Goal: Information Seeking & Learning: Learn about a topic

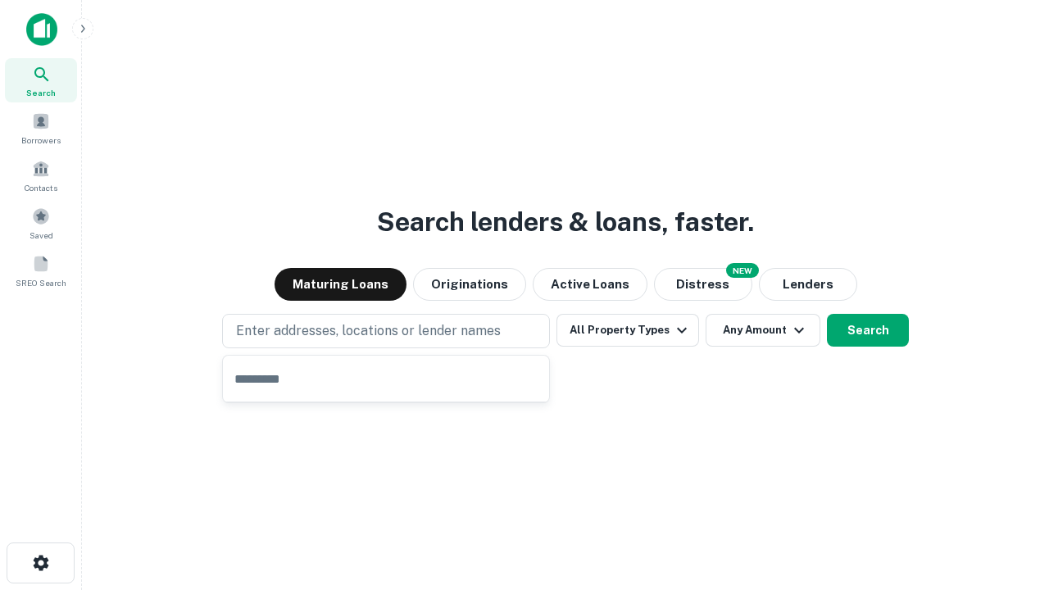
type input "**********"
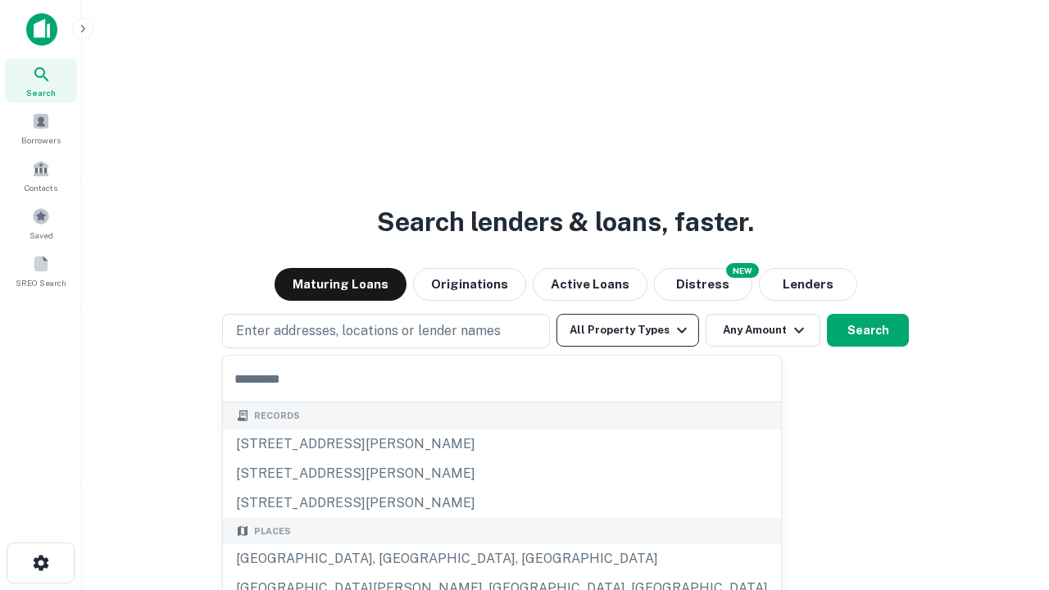
click at [628, 330] on button "All Property Types" at bounding box center [628, 330] width 143 height 33
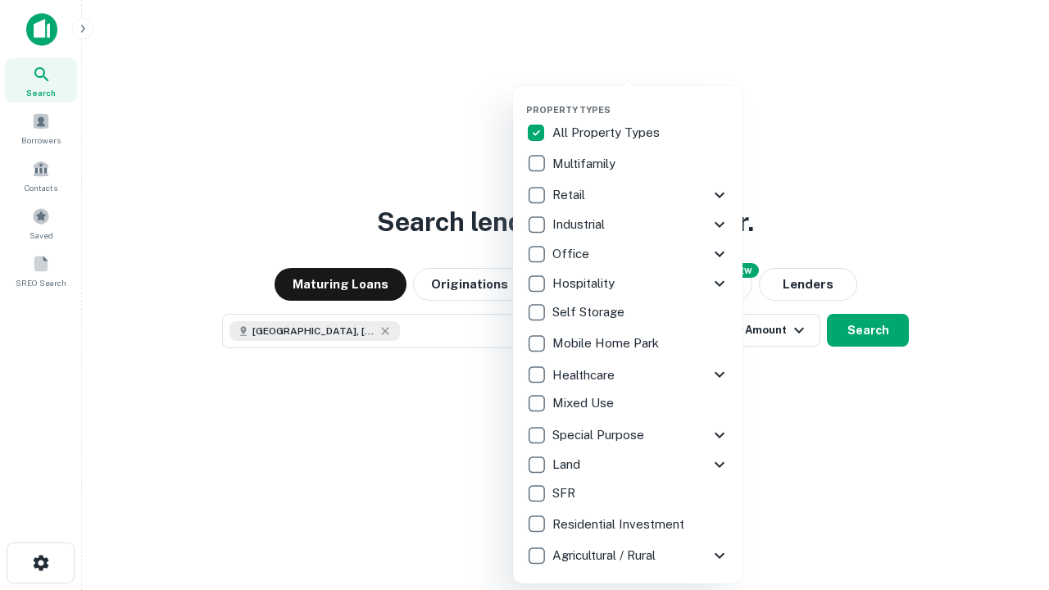
click at [641, 99] on button "button" at bounding box center [641, 99] width 230 height 1
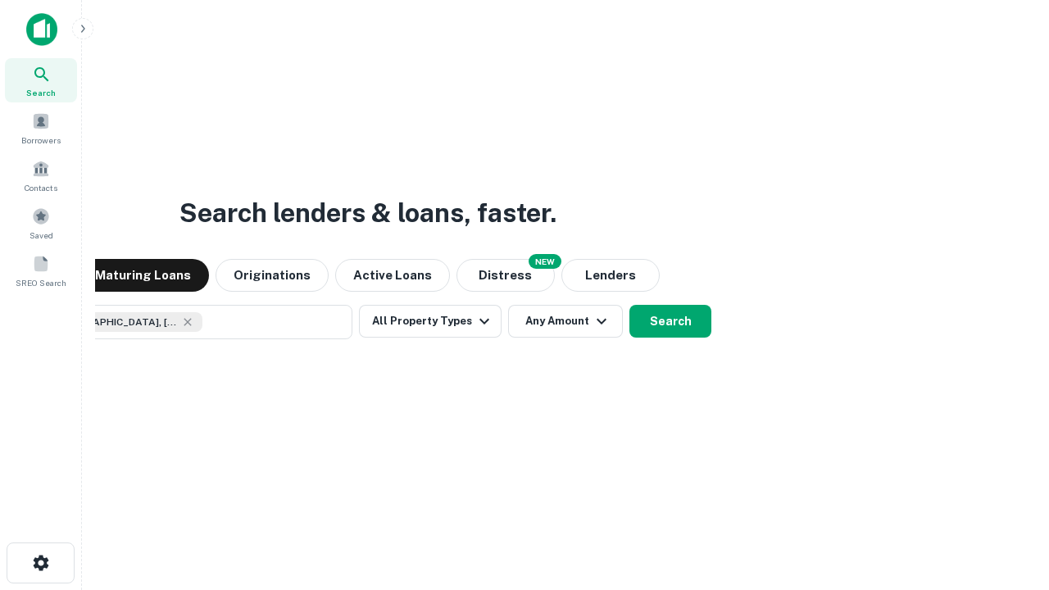
scroll to position [26, 0]
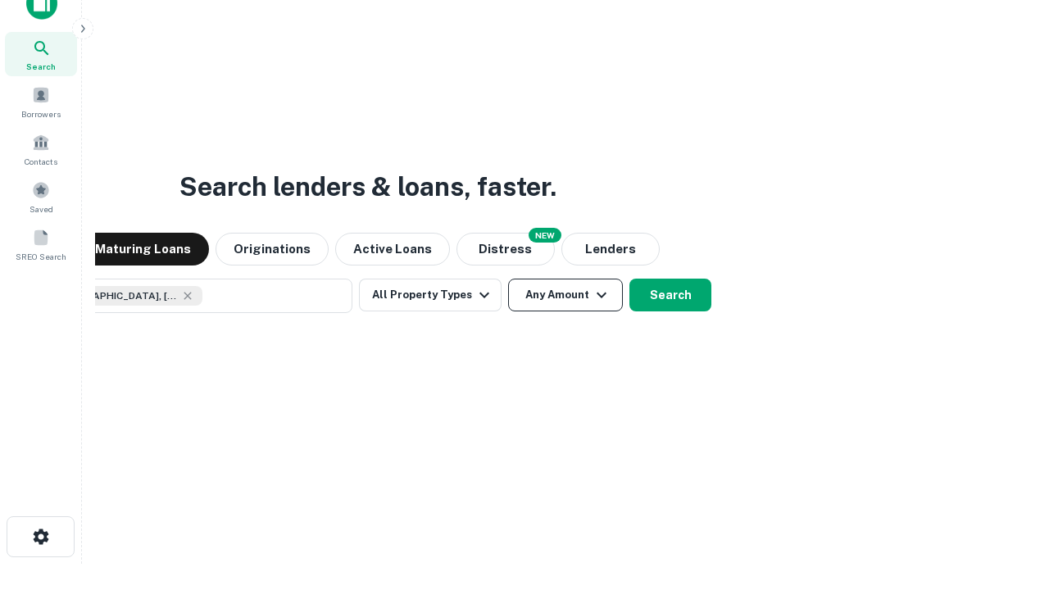
click at [508, 279] on button "Any Amount" at bounding box center [565, 295] width 115 height 33
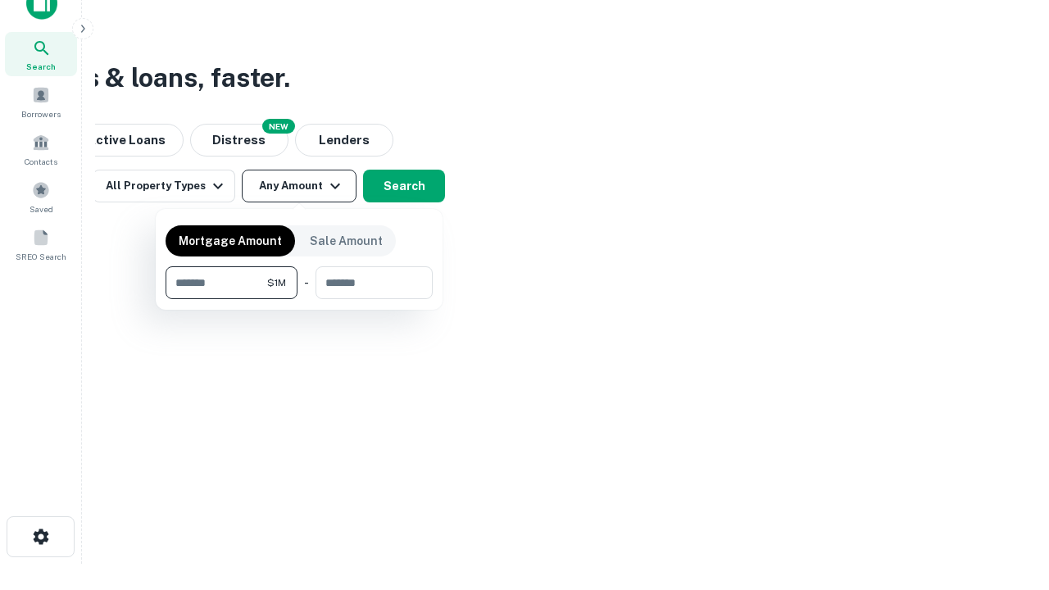
type input "*******"
click at [299, 299] on button "button" at bounding box center [299, 299] width 267 height 1
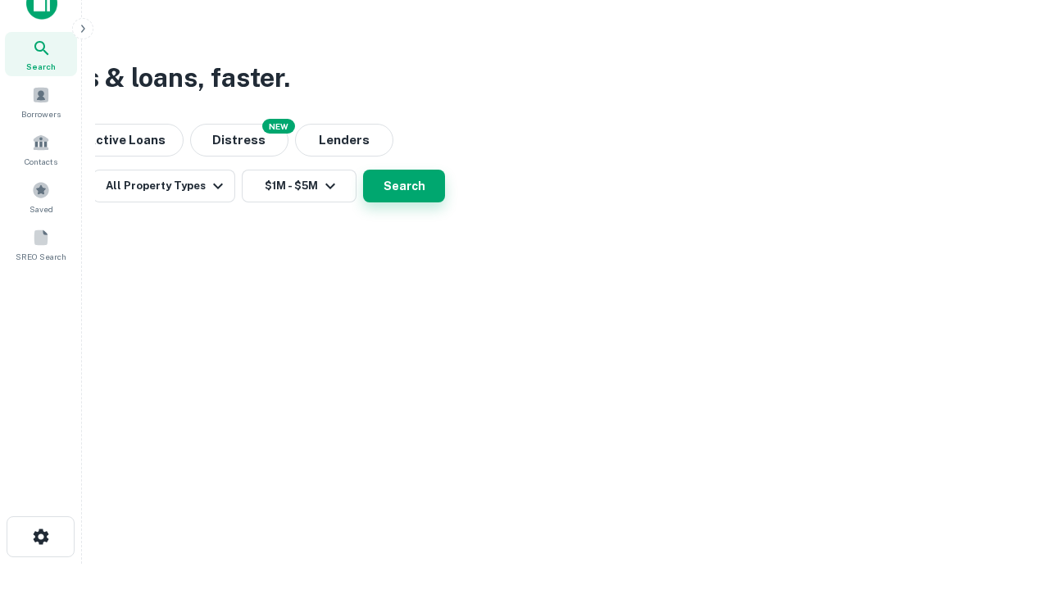
click at [445, 203] on button "Search" at bounding box center [404, 186] width 82 height 33
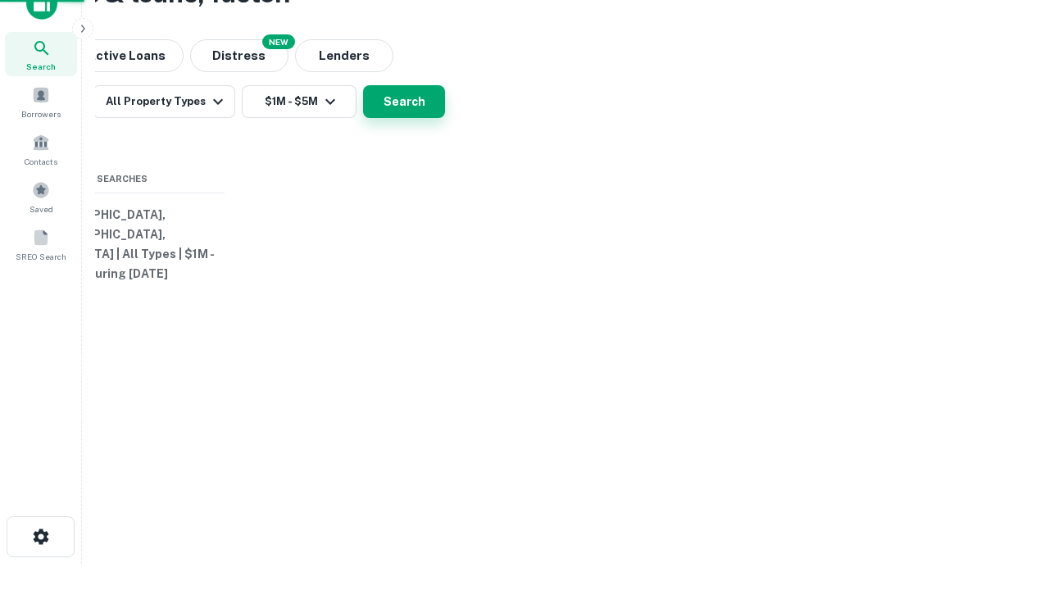
scroll to position [0, 303]
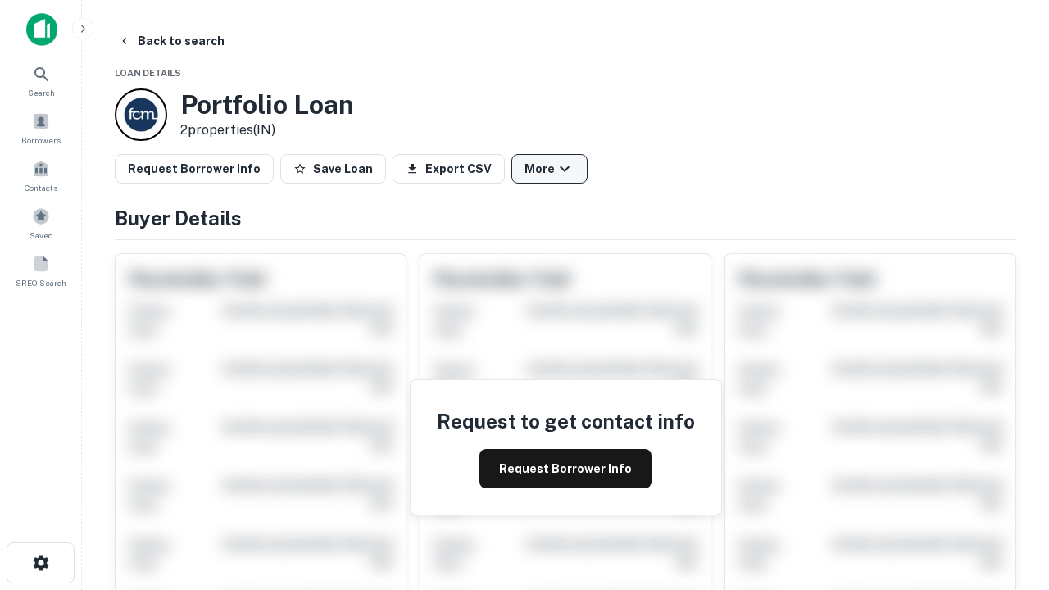
click at [549, 169] on button "More" at bounding box center [550, 169] width 76 height 30
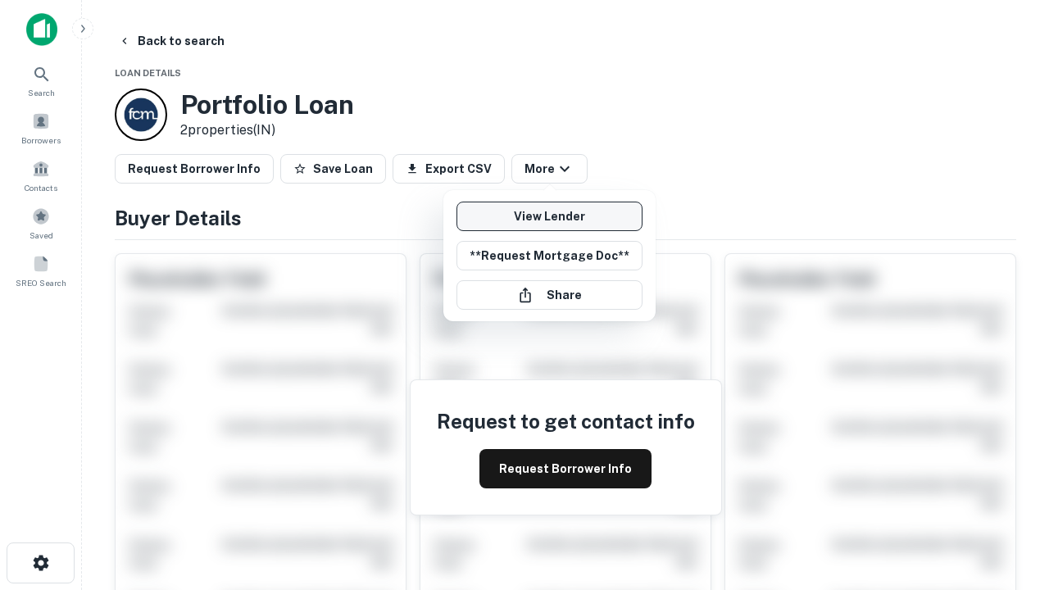
click at [549, 216] on link "View Lender" at bounding box center [550, 217] width 186 height 30
